Goal: Information Seeking & Learning: Learn about a topic

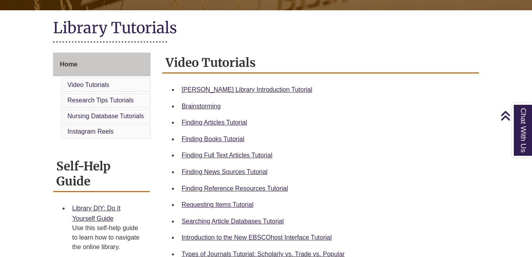
scroll to position [171, 0]
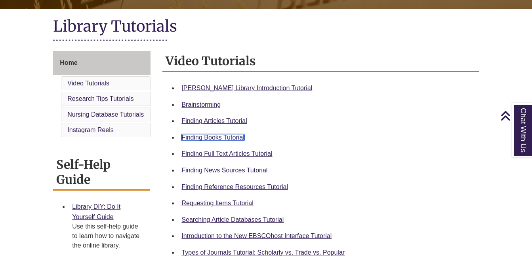
click at [200, 139] on link "Finding Books Tutorial" at bounding box center [212, 137] width 63 height 7
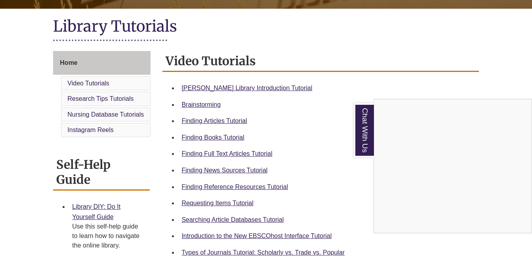
click at [202, 206] on div "Chat With Us" at bounding box center [266, 128] width 532 height 257
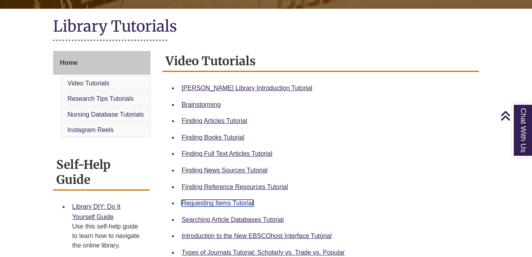
click at [204, 203] on link "Requesting Items Tutorial" at bounding box center [217, 203] width 72 height 7
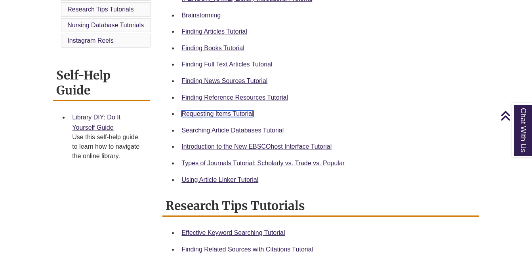
scroll to position [264, 0]
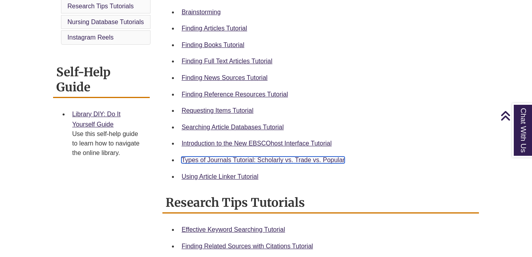
click at [294, 159] on link "Types of Journals Tutorial: Scholarly vs. Trade vs. Popular" at bounding box center [262, 160] width 163 height 7
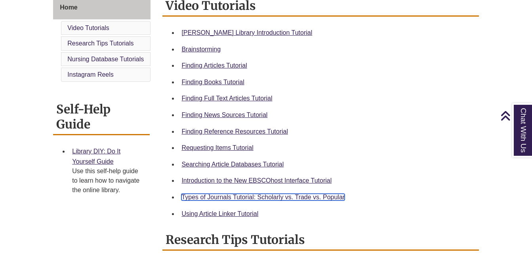
scroll to position [224, 0]
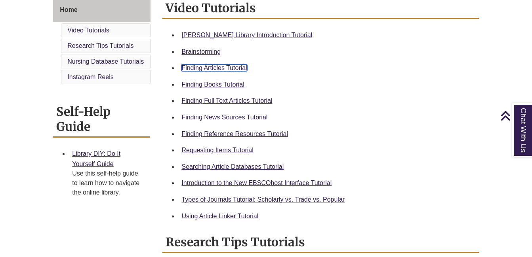
click at [215, 70] on link "Finding Articles Tutorial" at bounding box center [213, 68] width 65 height 7
click at [200, 166] on link "Searching Article Databases Tutorial" at bounding box center [232, 166] width 102 height 7
click at [211, 101] on link "Finding Full Text Articles Tutorial" at bounding box center [226, 100] width 91 height 7
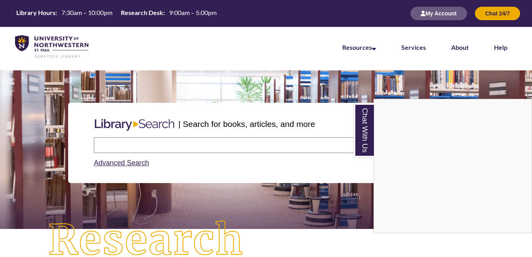
click at [187, 142] on div "Chat With Us" at bounding box center [266, 128] width 532 height 257
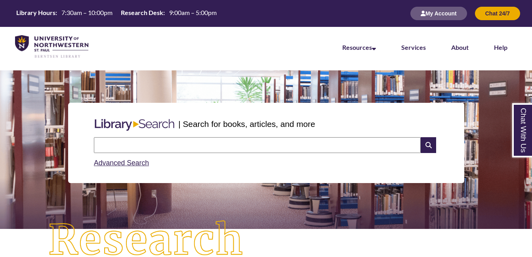
click at [187, 143] on input "text" at bounding box center [257, 145] width 327 height 16
type input "**********"
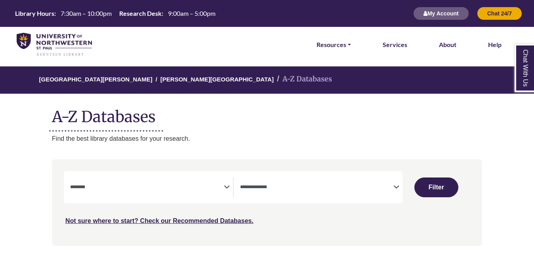
select select "Database Subject Filter"
select select "Database Types Filter"
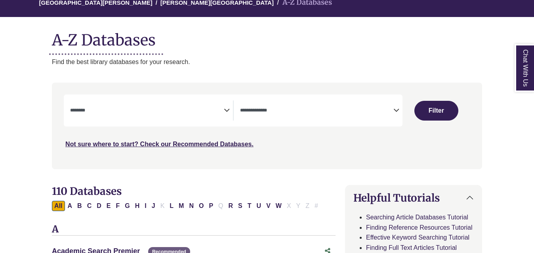
scroll to position [79, 0]
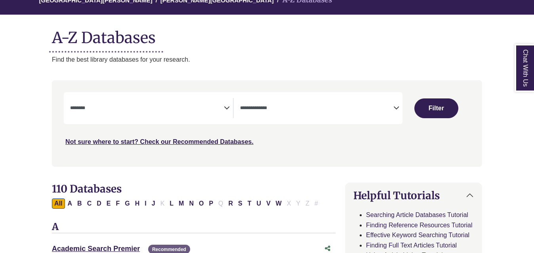
click at [224, 108] on icon "Search filters" at bounding box center [227, 107] width 6 height 12
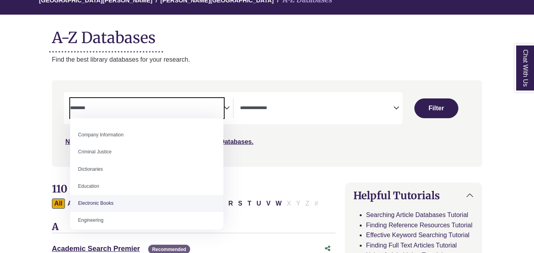
scroll to position [171, 0]
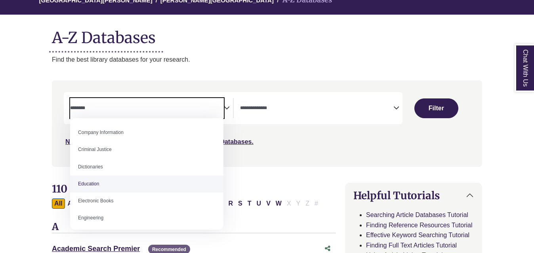
select select "*****"
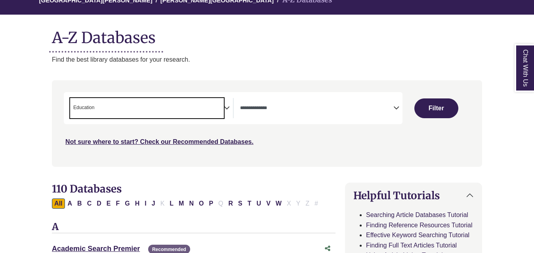
scroll to position [99, 0]
click at [228, 108] on icon "Search filters" at bounding box center [227, 107] width 6 height 12
click at [173, 112] on textarea "Search" at bounding box center [146, 109] width 153 height 6
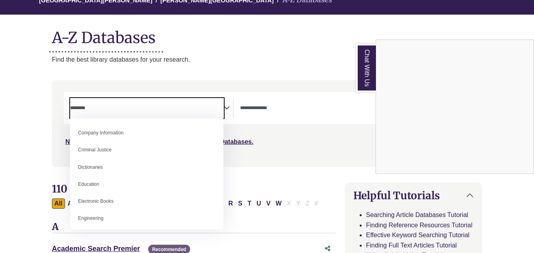
scroll to position [185, 0]
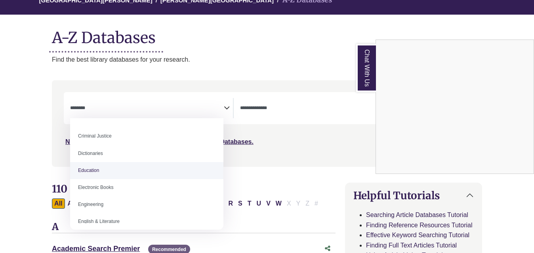
select select "*****"
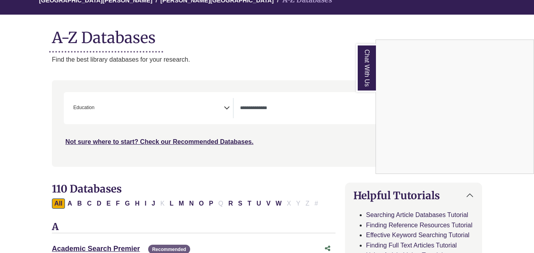
click at [310, 135] on div "Chat With Us" at bounding box center [267, 126] width 534 height 253
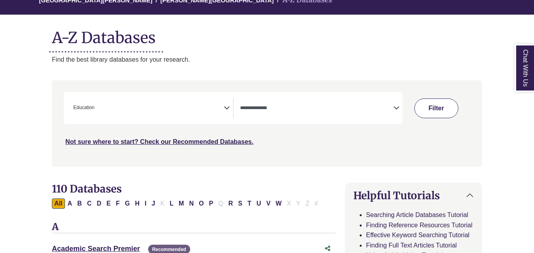
click at [442, 108] on button "Filter" at bounding box center [436, 109] width 44 height 20
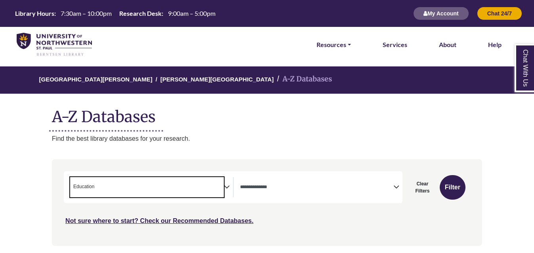
click at [167, 186] on span "× Education" at bounding box center [146, 187] width 153 height 20
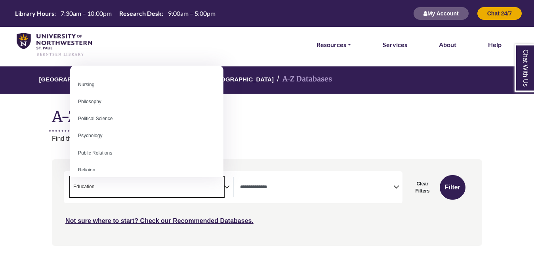
scroll to position [583, 0]
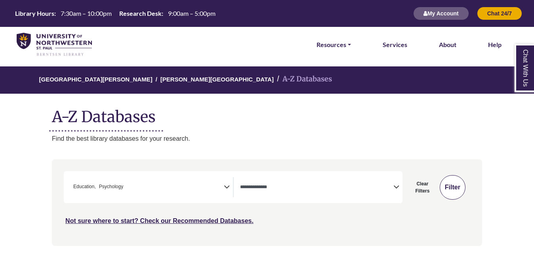
click at [454, 199] on button "Filter" at bounding box center [452, 187] width 26 height 25
select select "Database Types Filter"
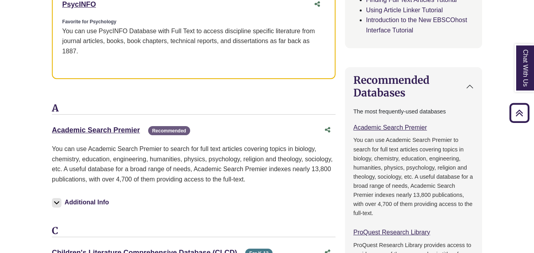
scroll to position [543, 0]
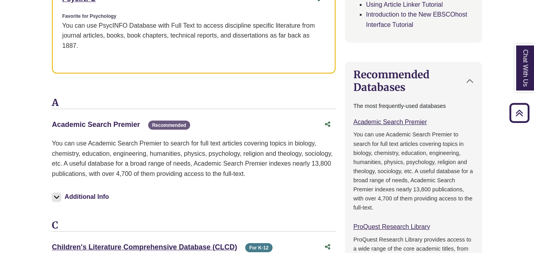
click at [104, 127] on link "Academic Search Premier This link opens in a new window" at bounding box center [96, 125] width 88 height 8
